Goal: Transaction & Acquisition: Book appointment/travel/reservation

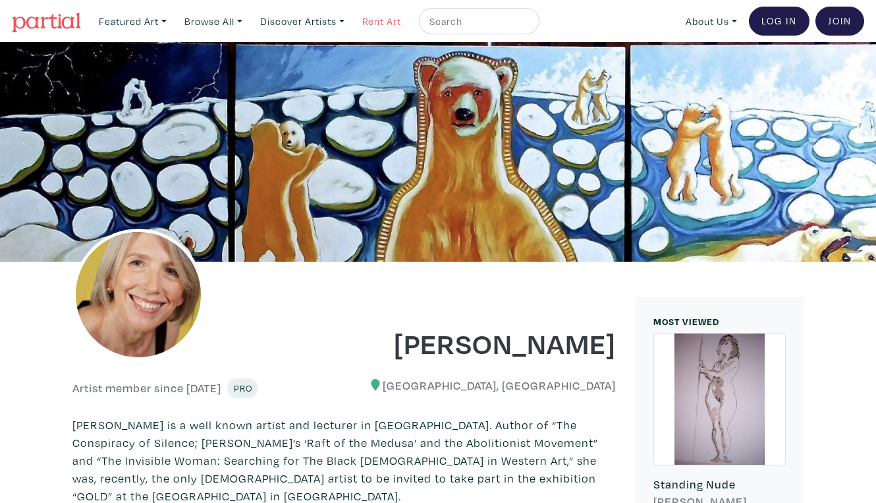
click at [361, 17] on link "Rent Art" at bounding box center [381, 21] width 51 height 27
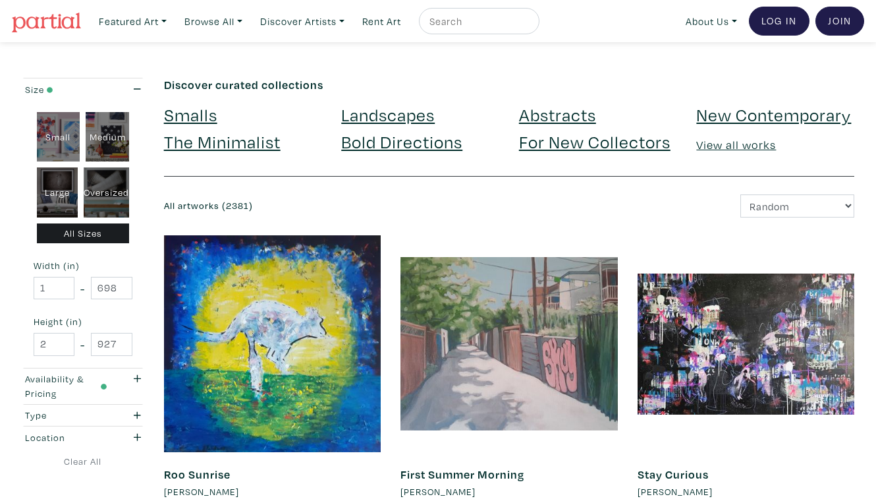
click at [114, 178] on div "Oversized" at bounding box center [106, 192] width 45 height 50
type input "48"
type input "400"
type input "48"
type input "121"
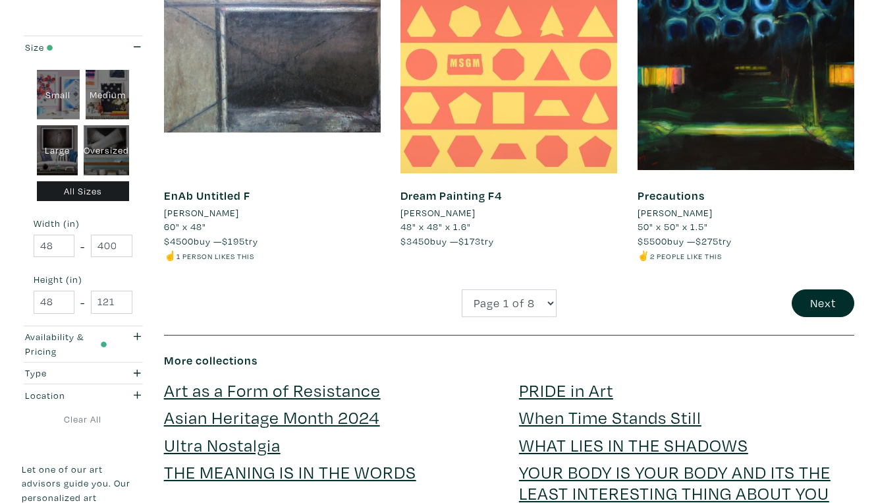
scroll to position [2503, 0]
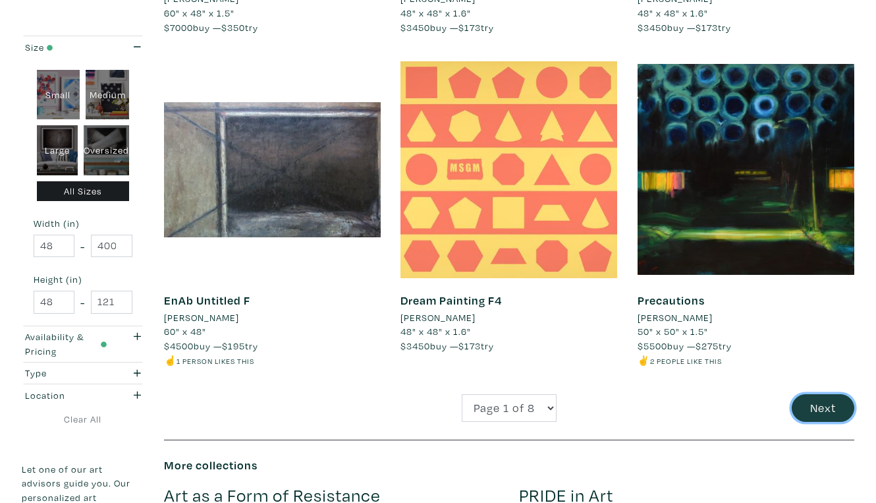
click at [825, 394] on button "Next" at bounding box center [823, 408] width 63 height 28
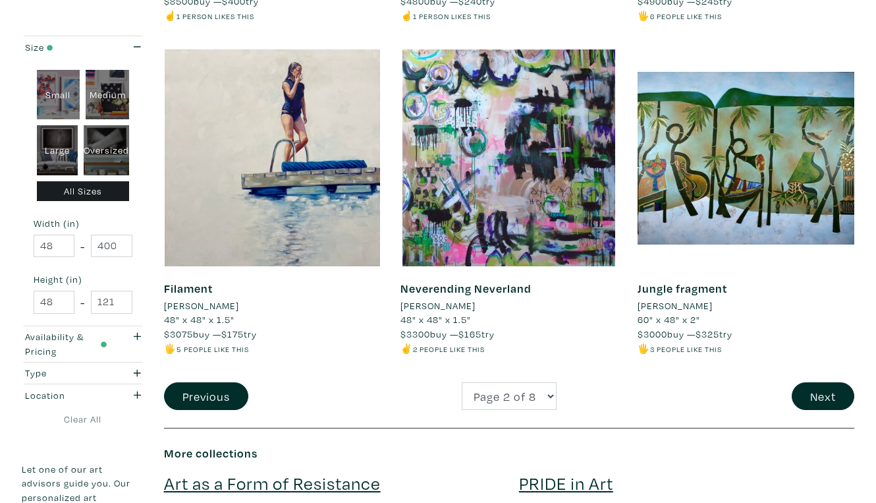
scroll to position [2517, 0]
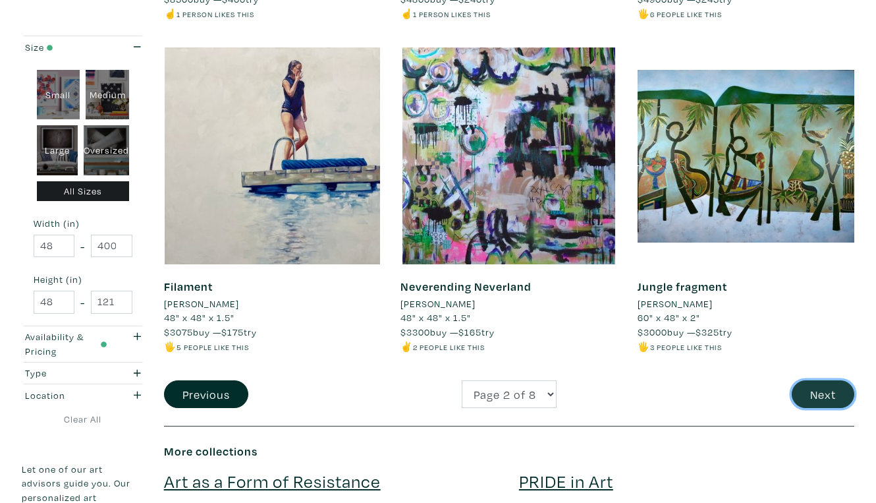
click at [826, 380] on button "Next" at bounding box center [823, 394] width 63 height 28
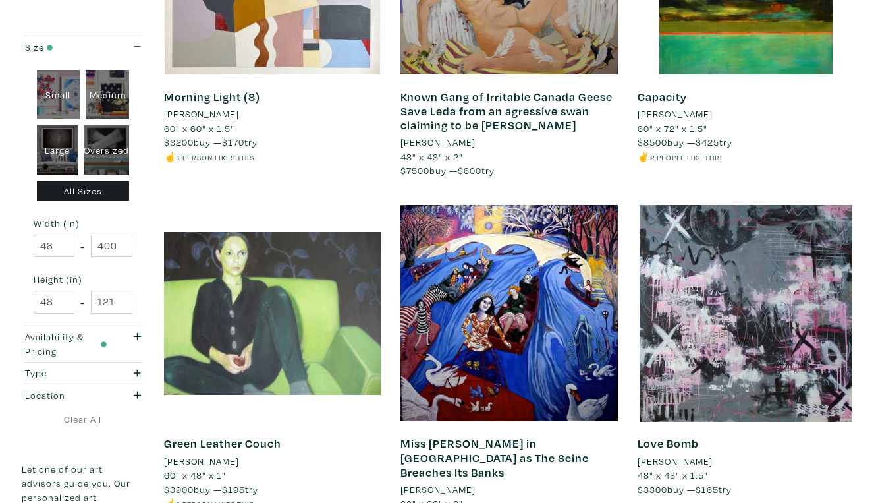
scroll to position [2406, 0]
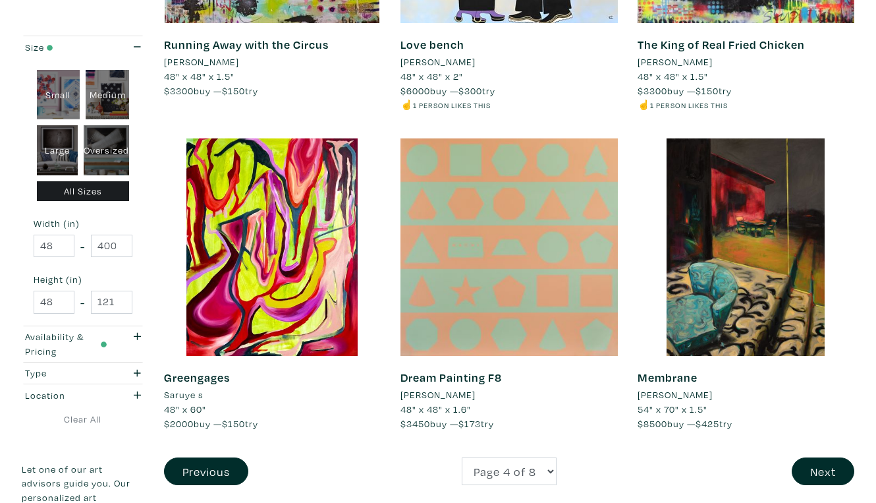
scroll to position [2441, 0]
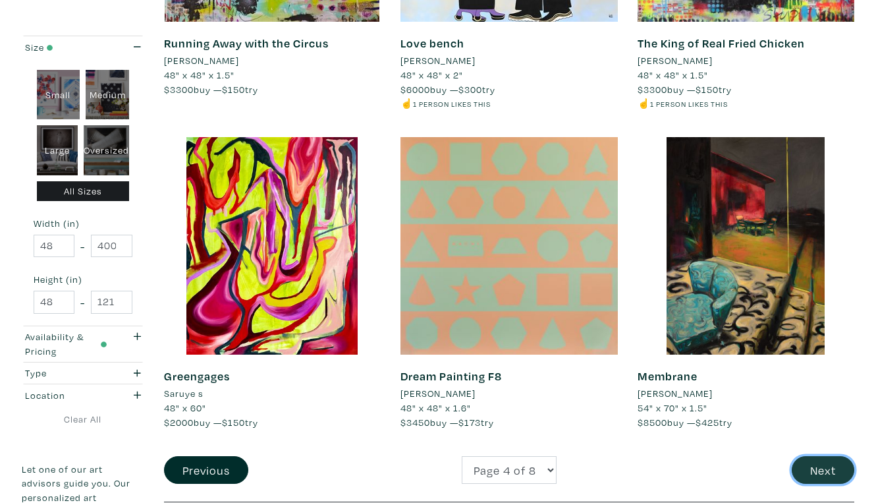
click at [825, 456] on button "Next" at bounding box center [823, 470] width 63 height 28
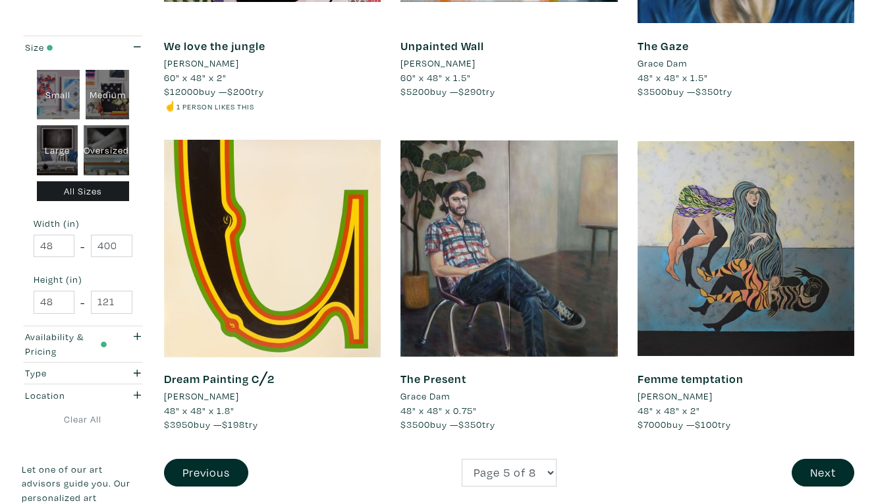
scroll to position [2423, 0]
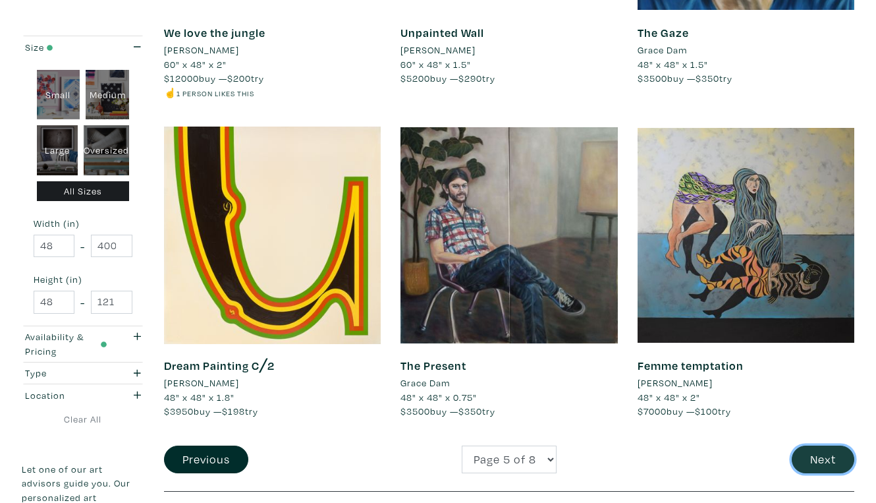
click at [826, 445] on button "Next" at bounding box center [823, 459] width 63 height 28
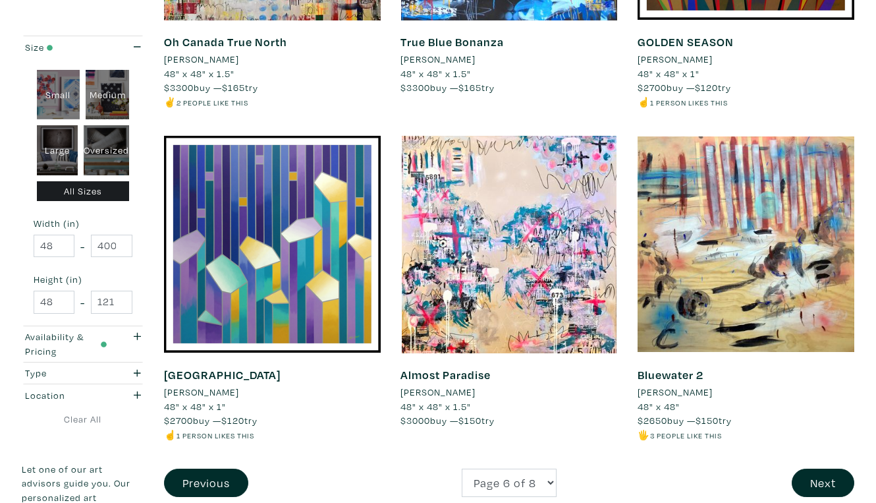
scroll to position [2420, 0]
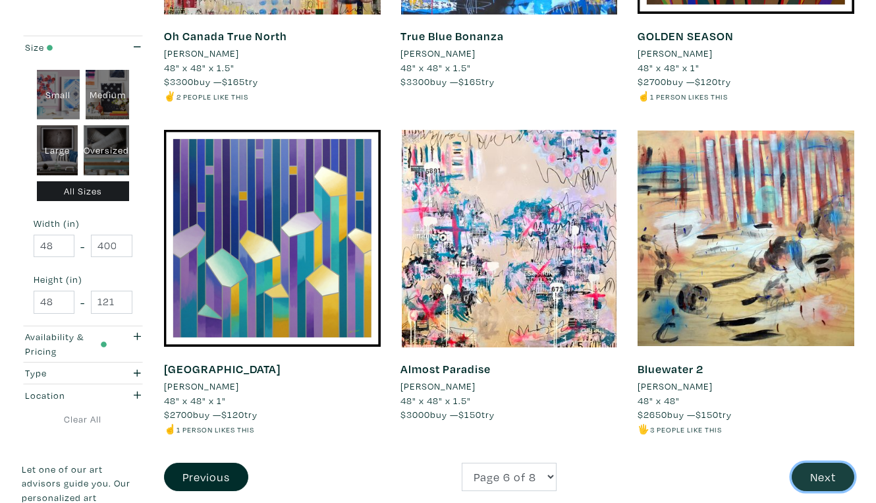
click at [825, 462] on button "Next" at bounding box center [823, 476] width 63 height 28
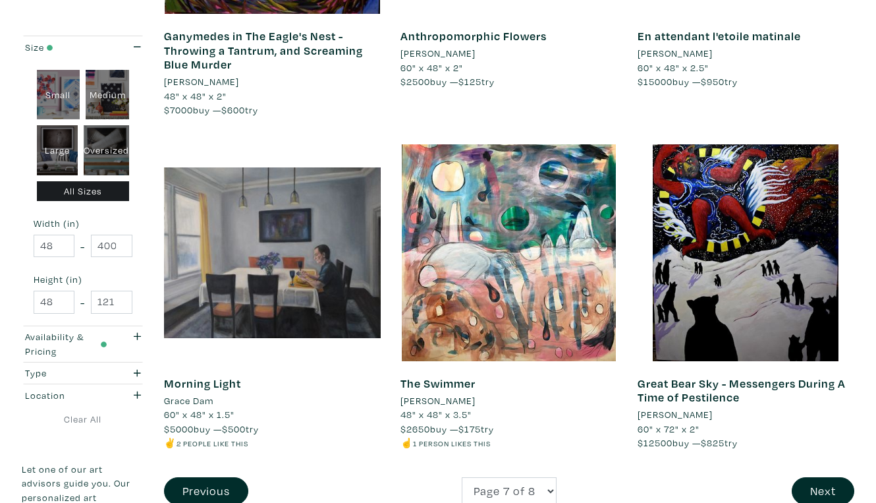
scroll to position [2479, 0]
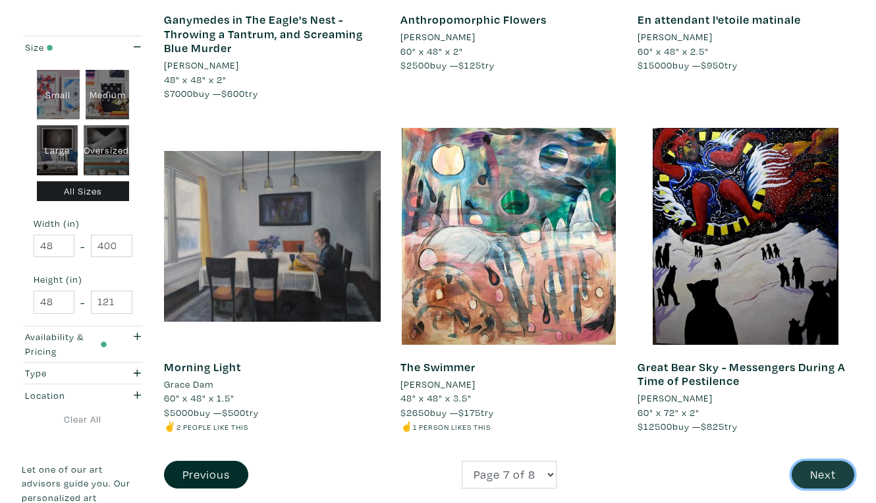
click at [824, 461] on button "Next" at bounding box center [823, 475] width 63 height 28
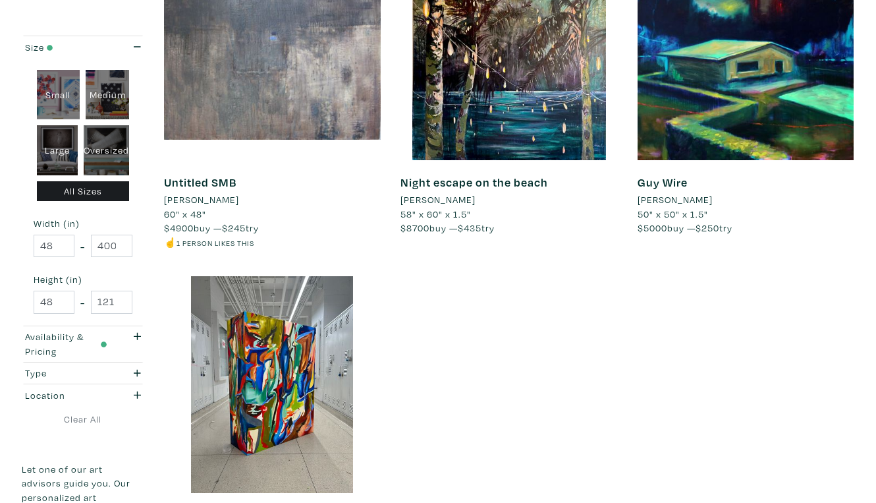
scroll to position [647, 0]
